Goal: Navigation & Orientation: Find specific page/section

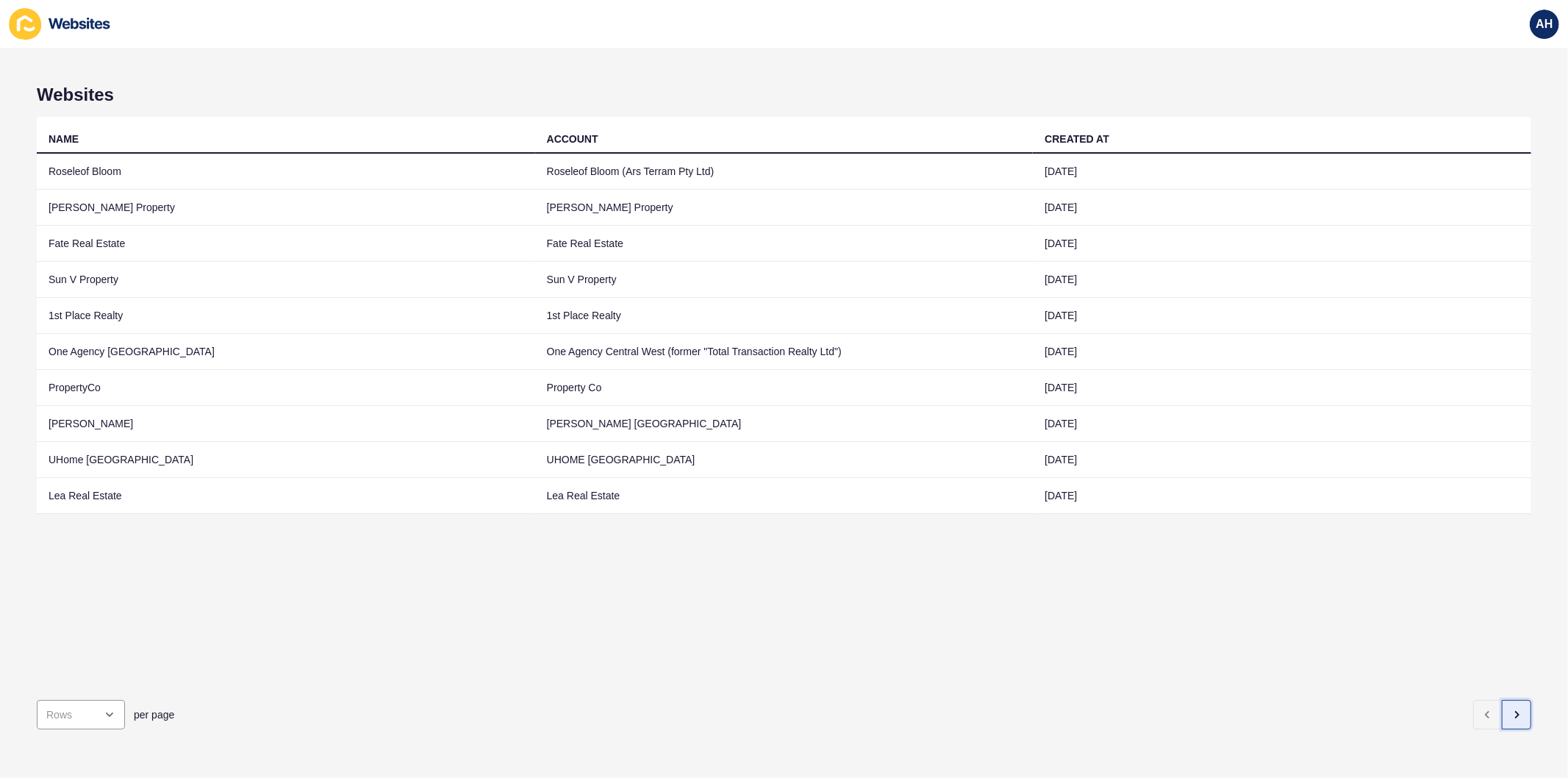
click at [1501, 713] on button "button" at bounding box center [1516, 715] width 29 height 29
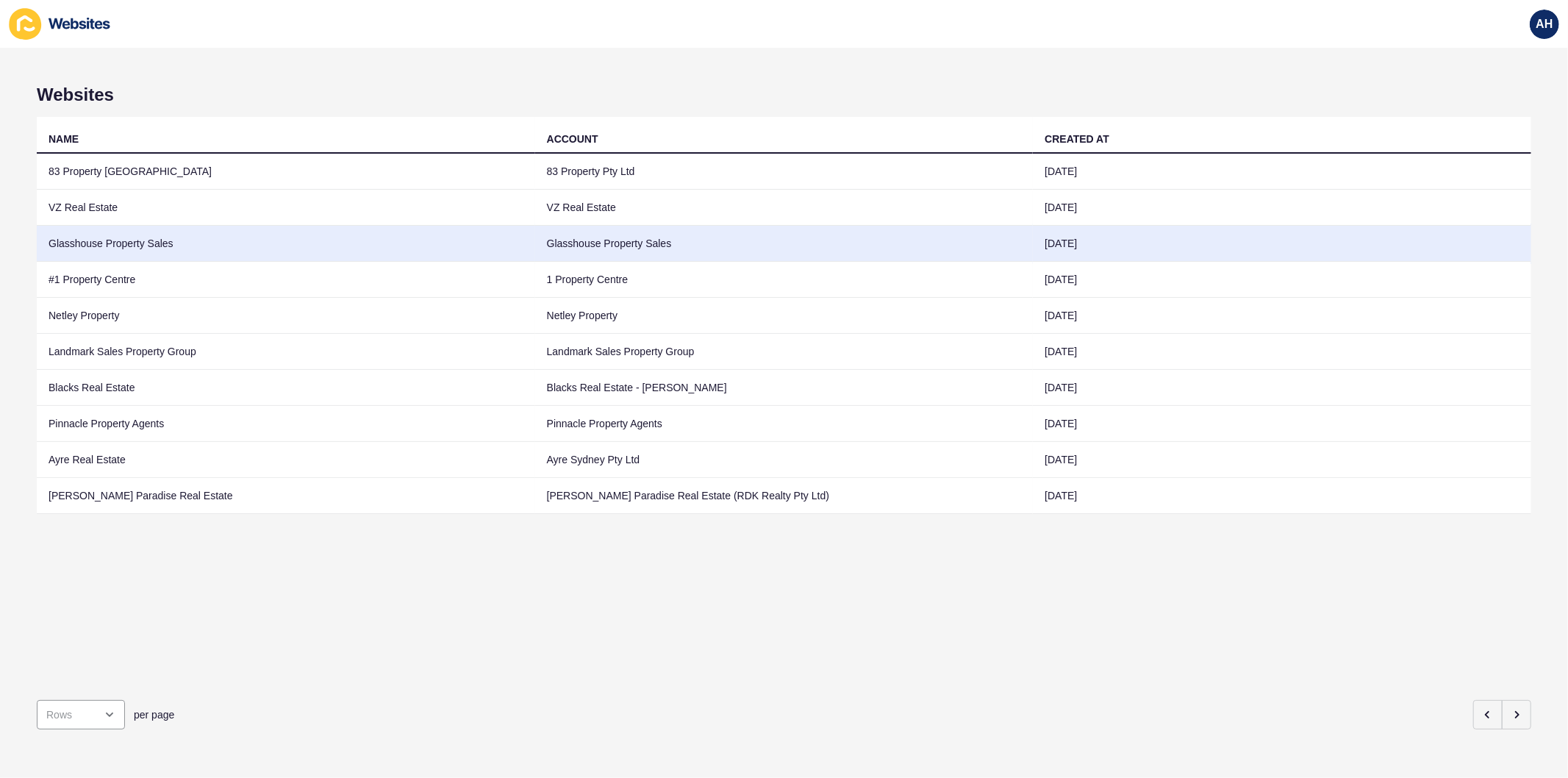
click at [510, 256] on td "Glasshouse Property Sales" at bounding box center [286, 244] width 499 height 36
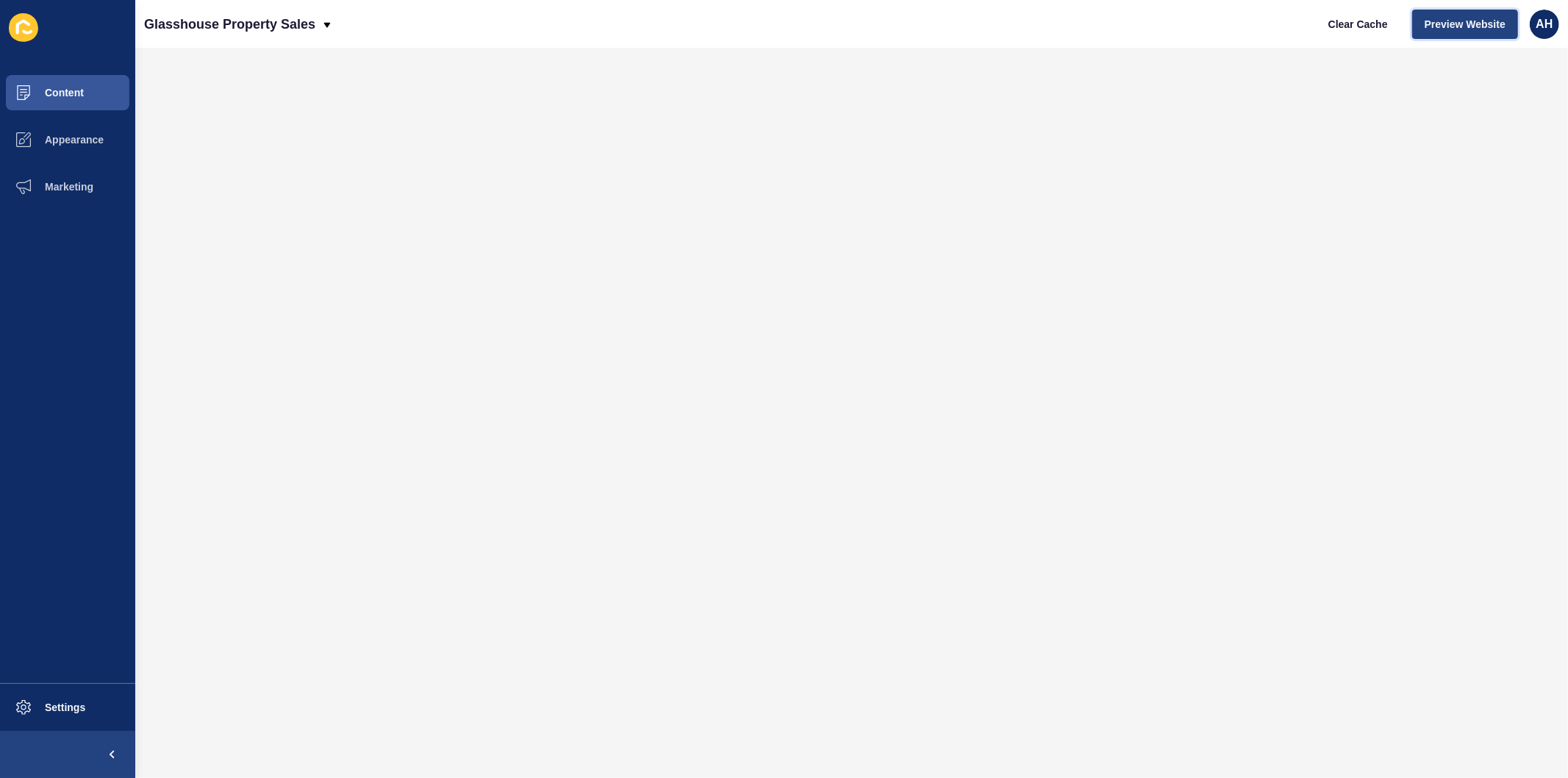
click at [1443, 27] on span "Preview Website" at bounding box center [1464, 24] width 81 height 15
